Goal: Information Seeking & Learning: Learn about a topic

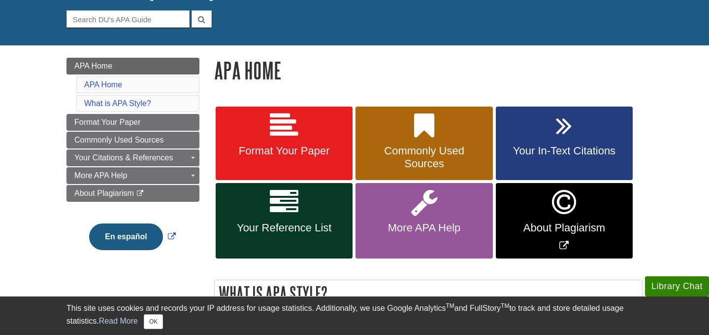
scroll to position [96, 0]
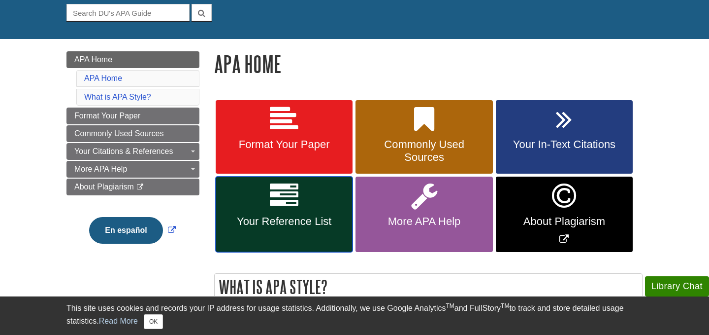
click at [304, 205] on link "Your Reference List" at bounding box center [284, 213] width 137 height 75
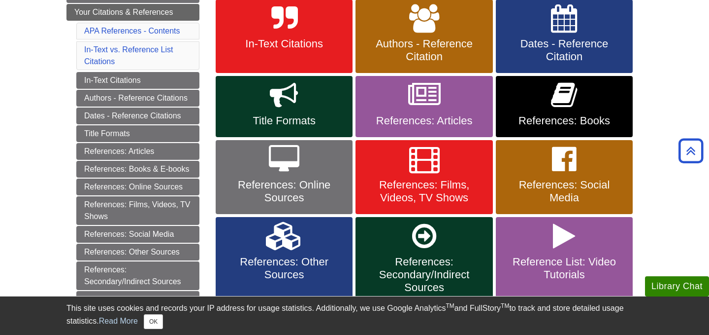
scroll to position [196, 0]
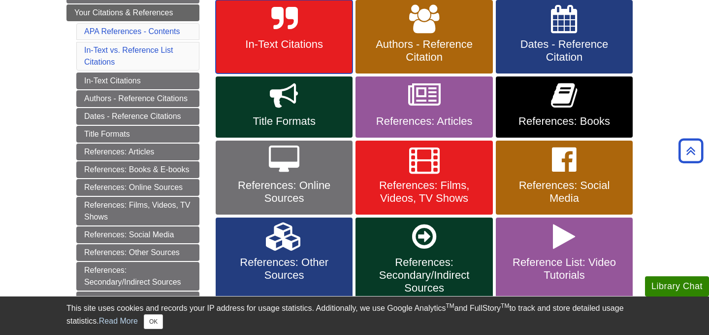
click at [274, 42] on span "In-Text Citations" at bounding box center [284, 44] width 122 height 13
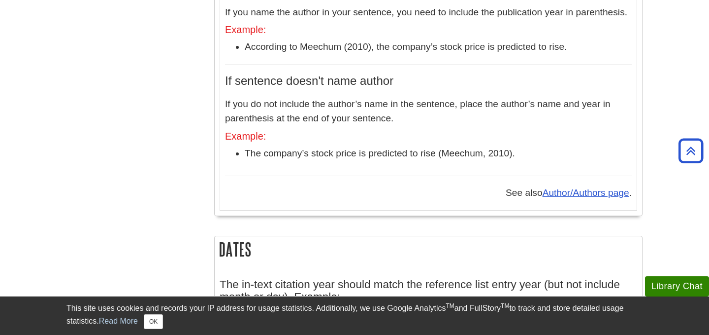
scroll to position [952, 0]
